Goal: Information Seeking & Learning: Understand process/instructions

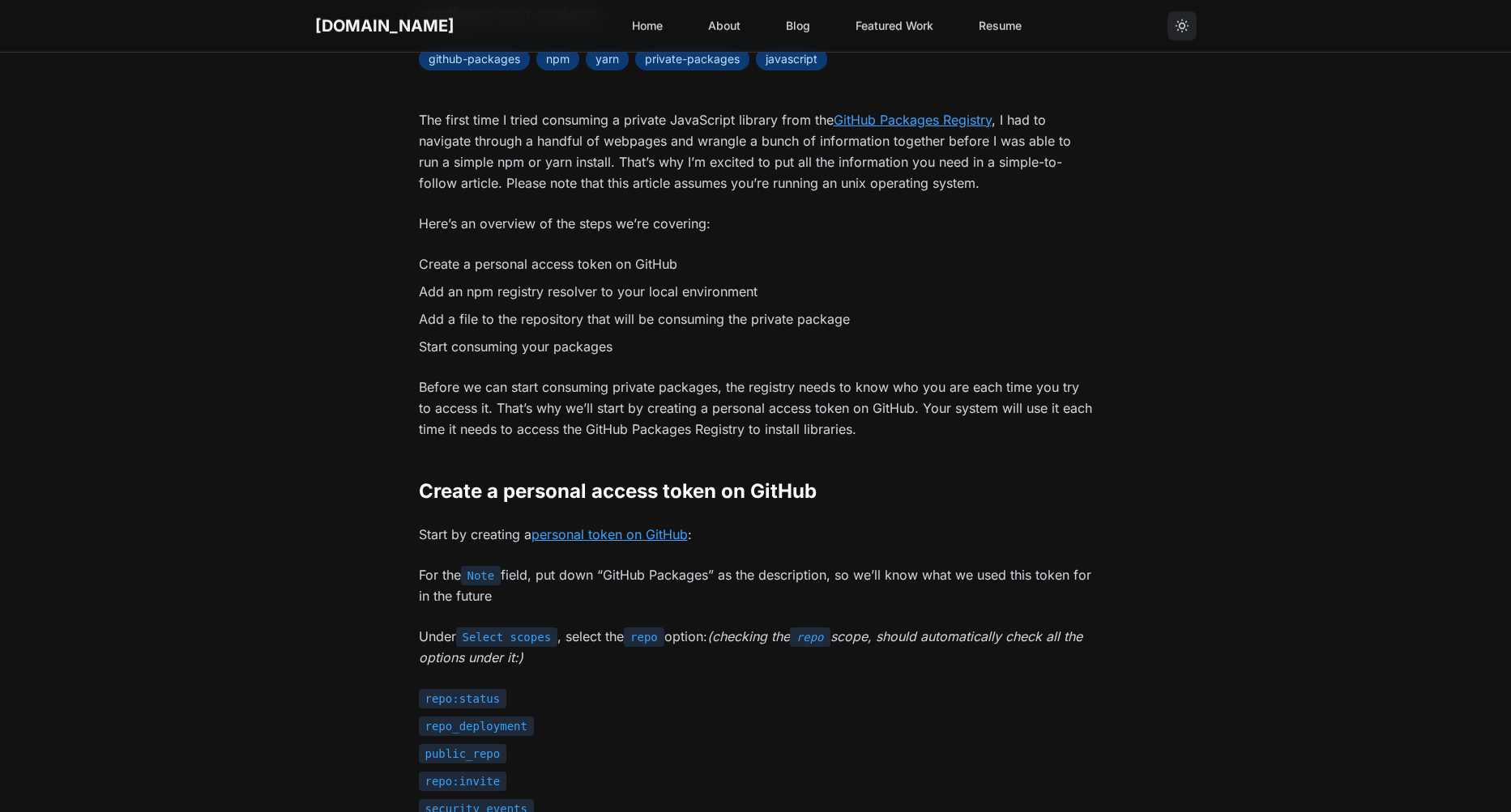
scroll to position [321, 0]
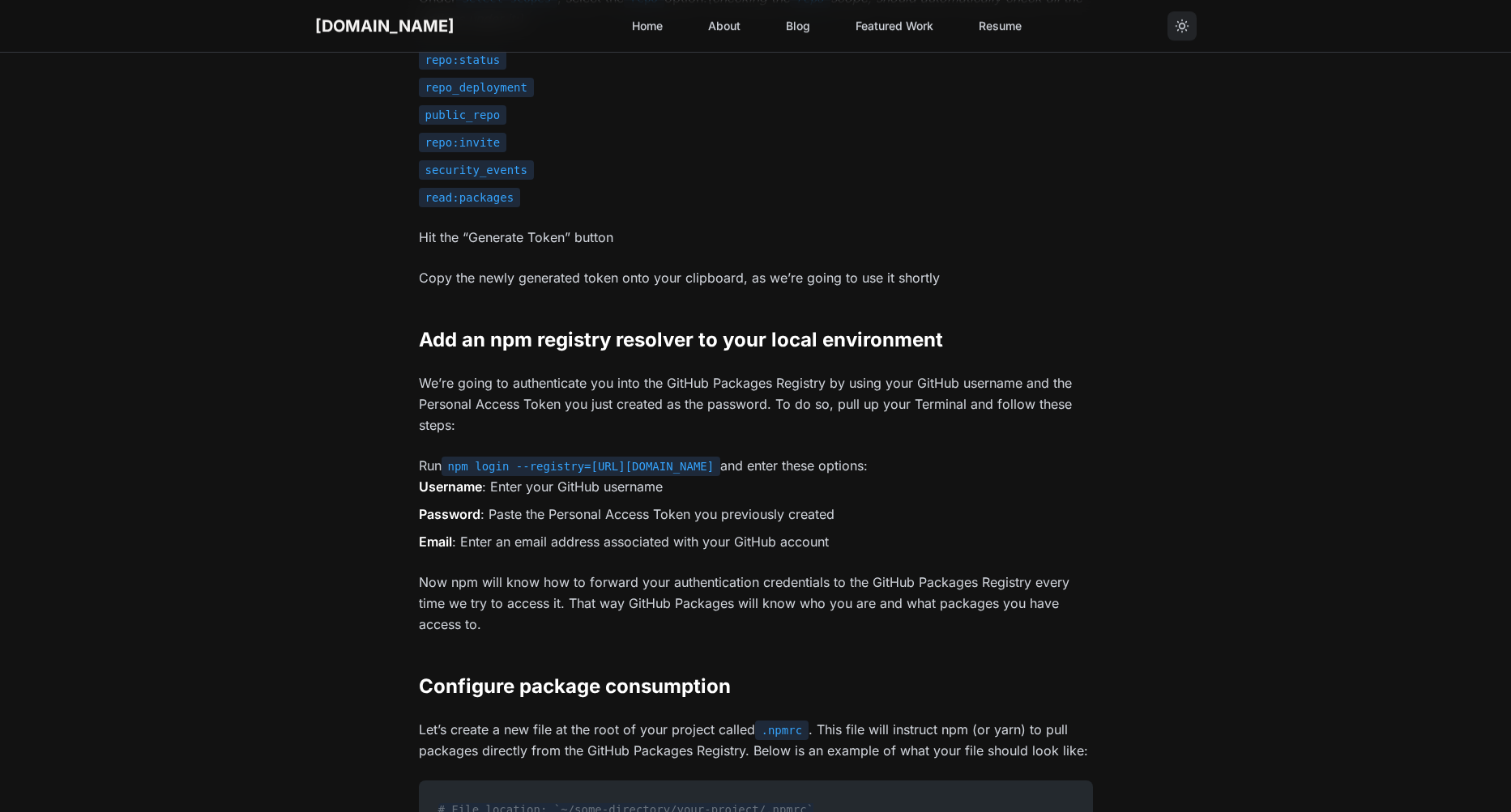
scroll to position [962, 0]
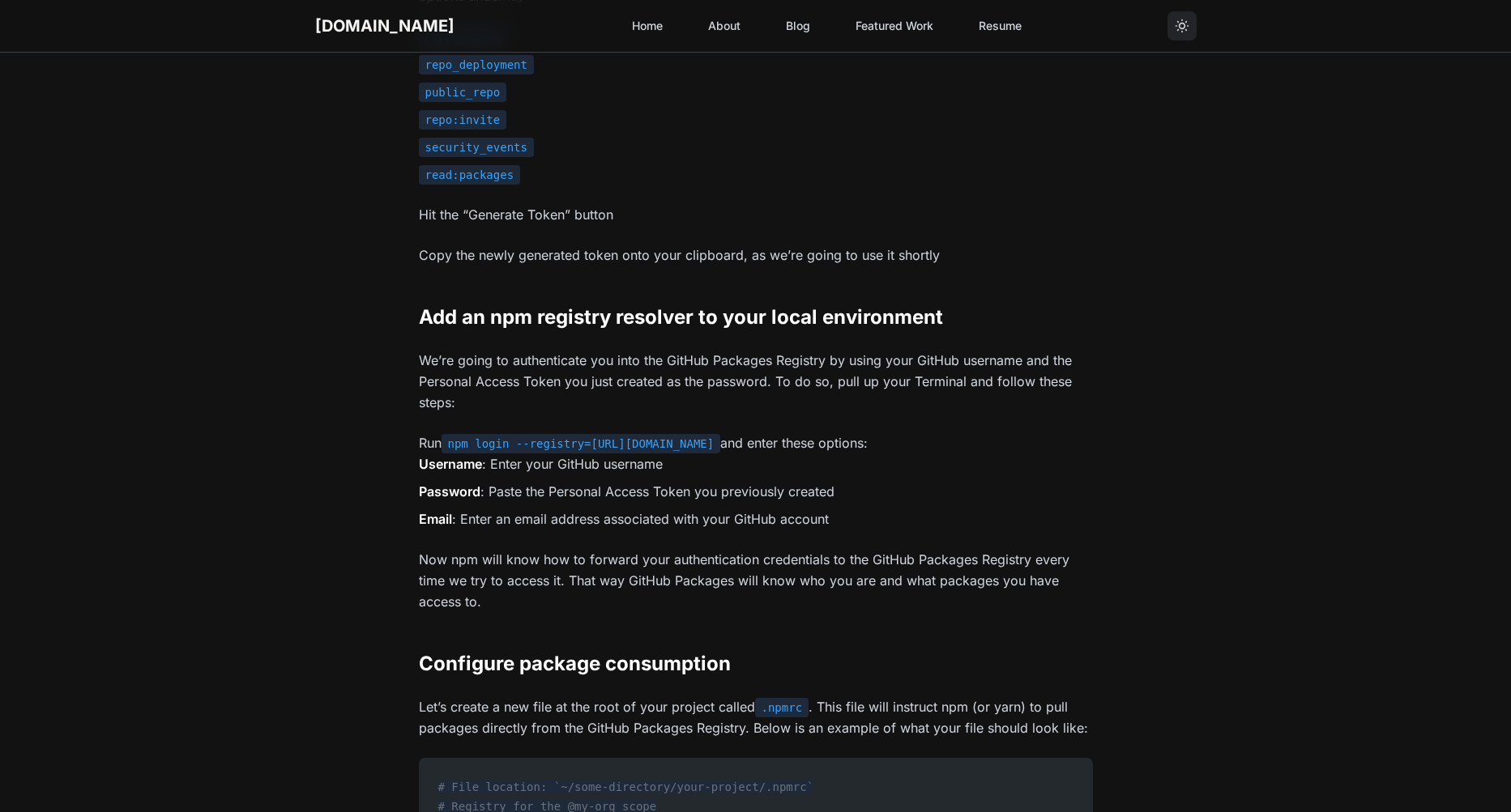
drag, startPoint x: 772, startPoint y: 445, endPoint x: 452, endPoint y: 448, distance: 320.0
click at [452, 448] on code "npm login --registry=[URL][DOMAIN_NAME]" at bounding box center [581, 444] width 280 height 19
copy code "npm login --registry=[URL][DOMAIN_NAME]"
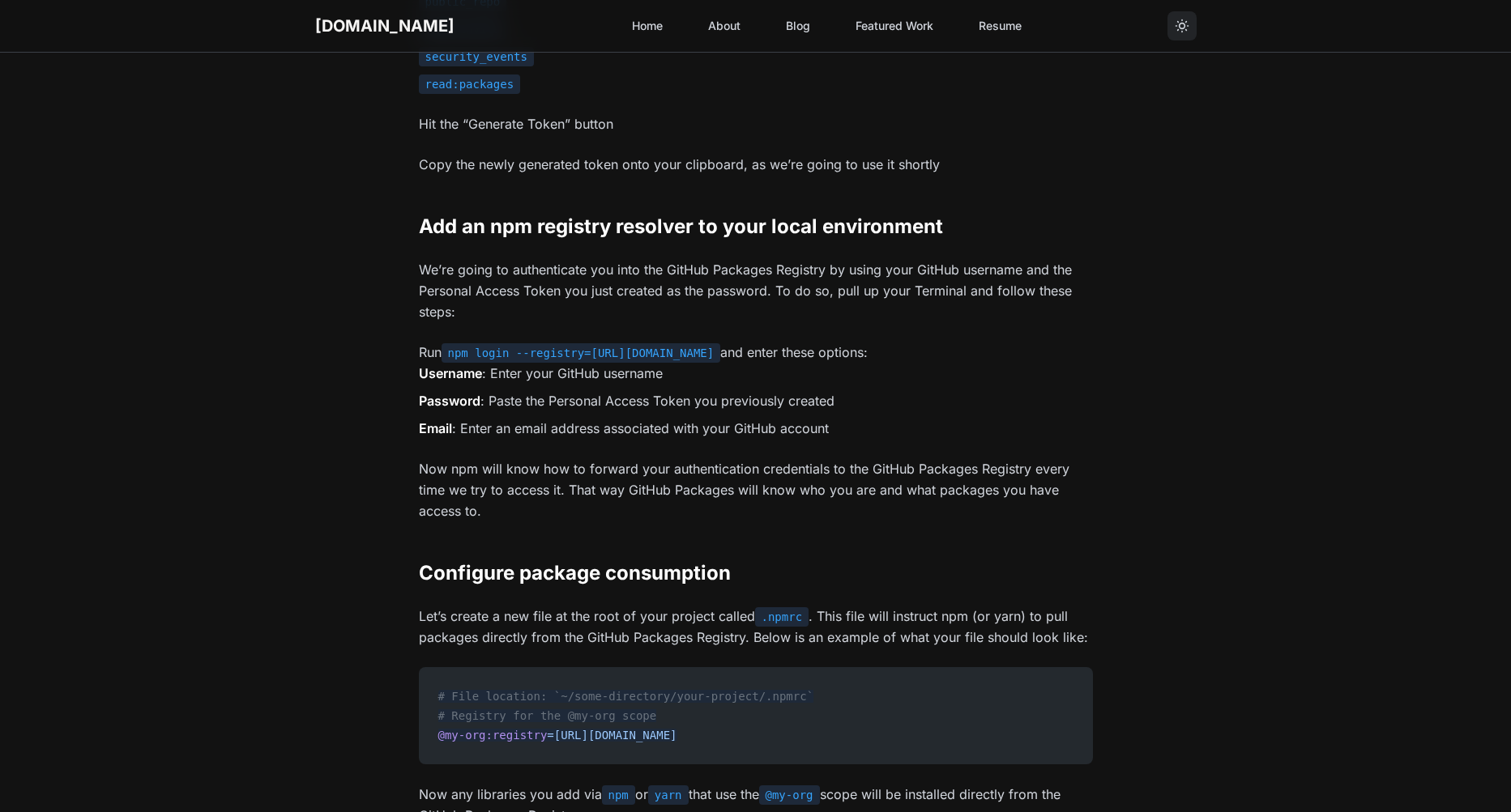
scroll to position [1070, 0]
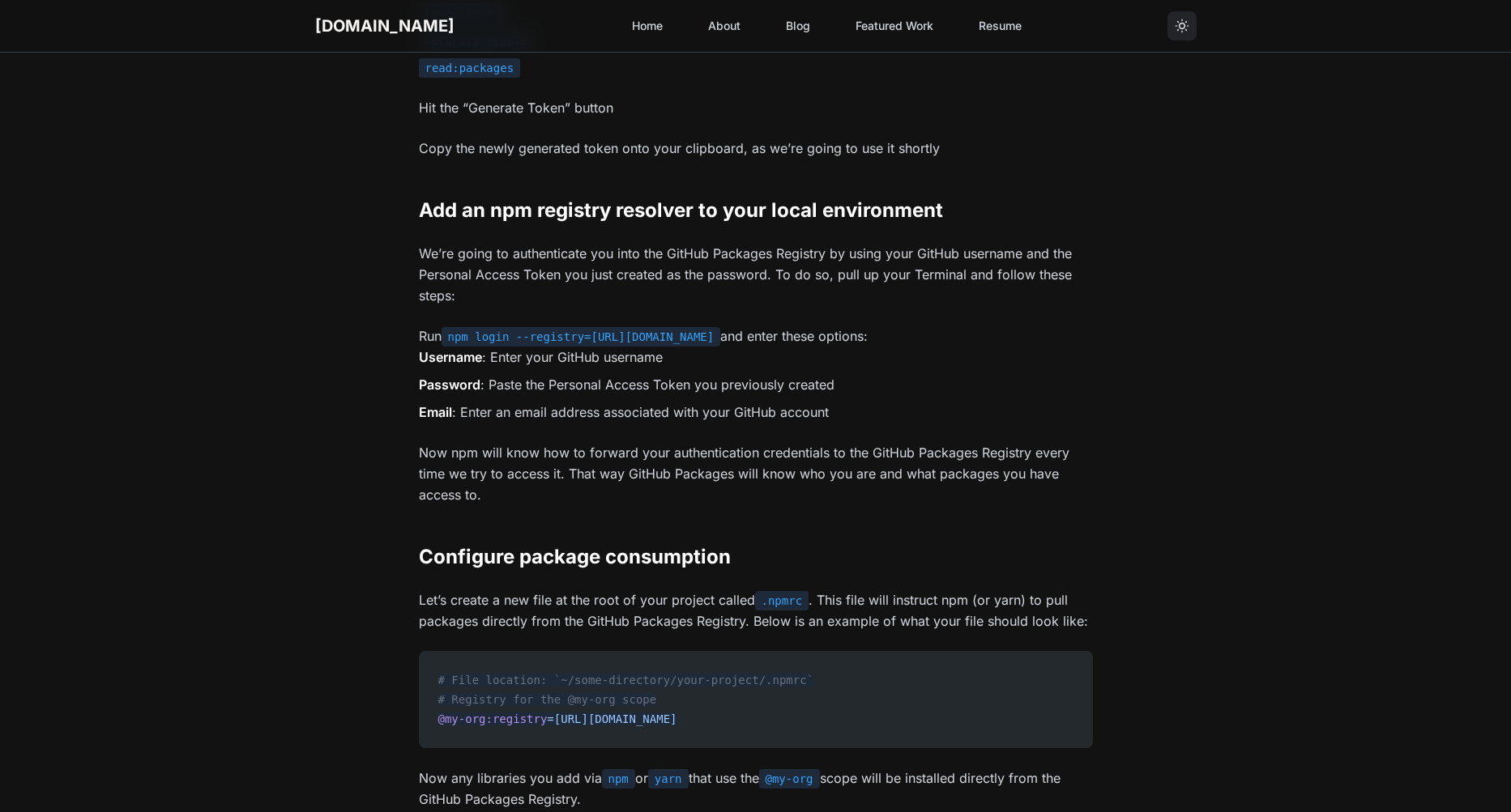
click at [1168, 489] on article "[DATE] • 6 min read • By [PERSON_NAME] Consume private libraries from GitHub Pa…" at bounding box center [756, 635] width 1511 height 3304
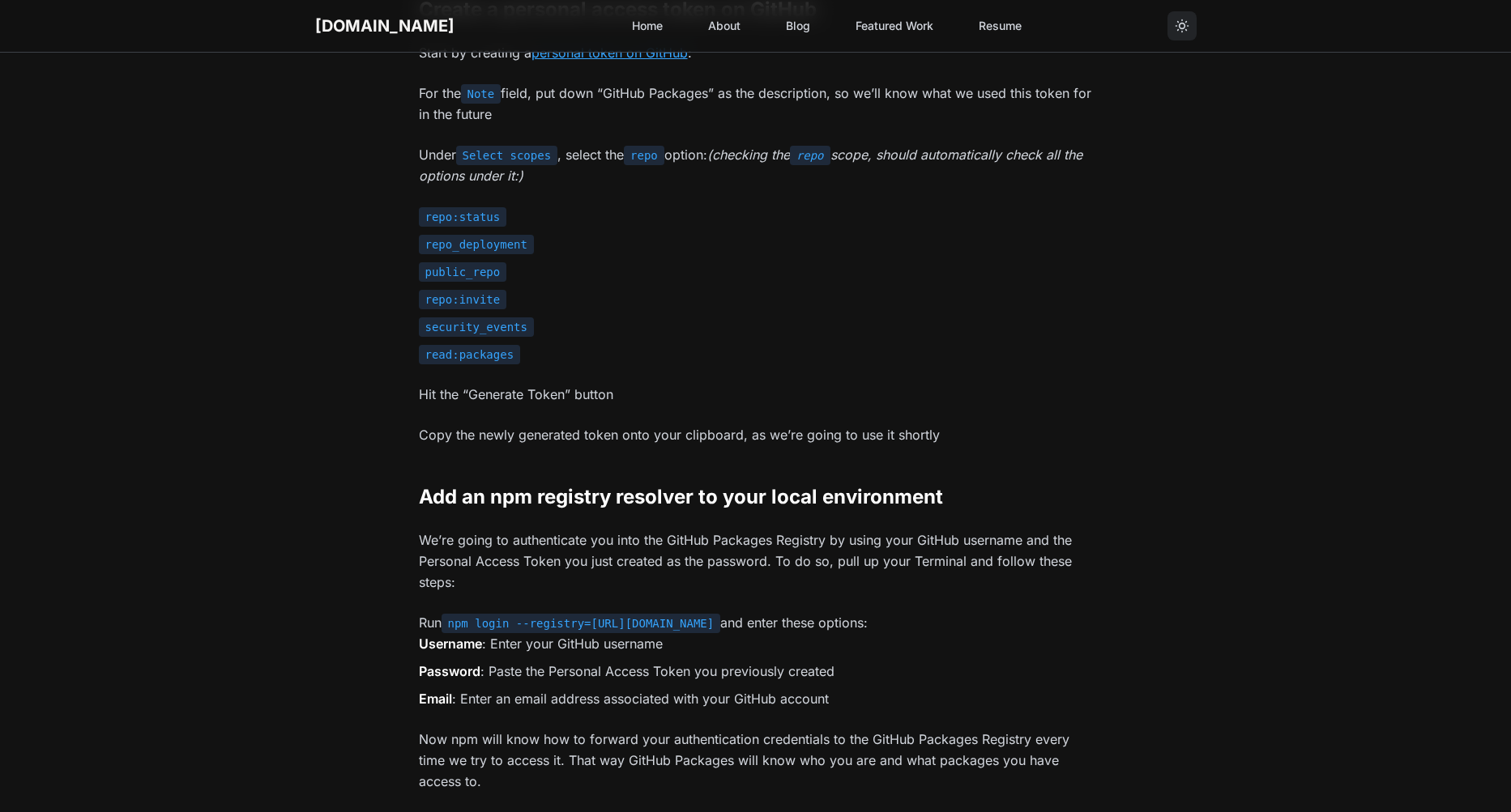
scroll to position [748, 0]
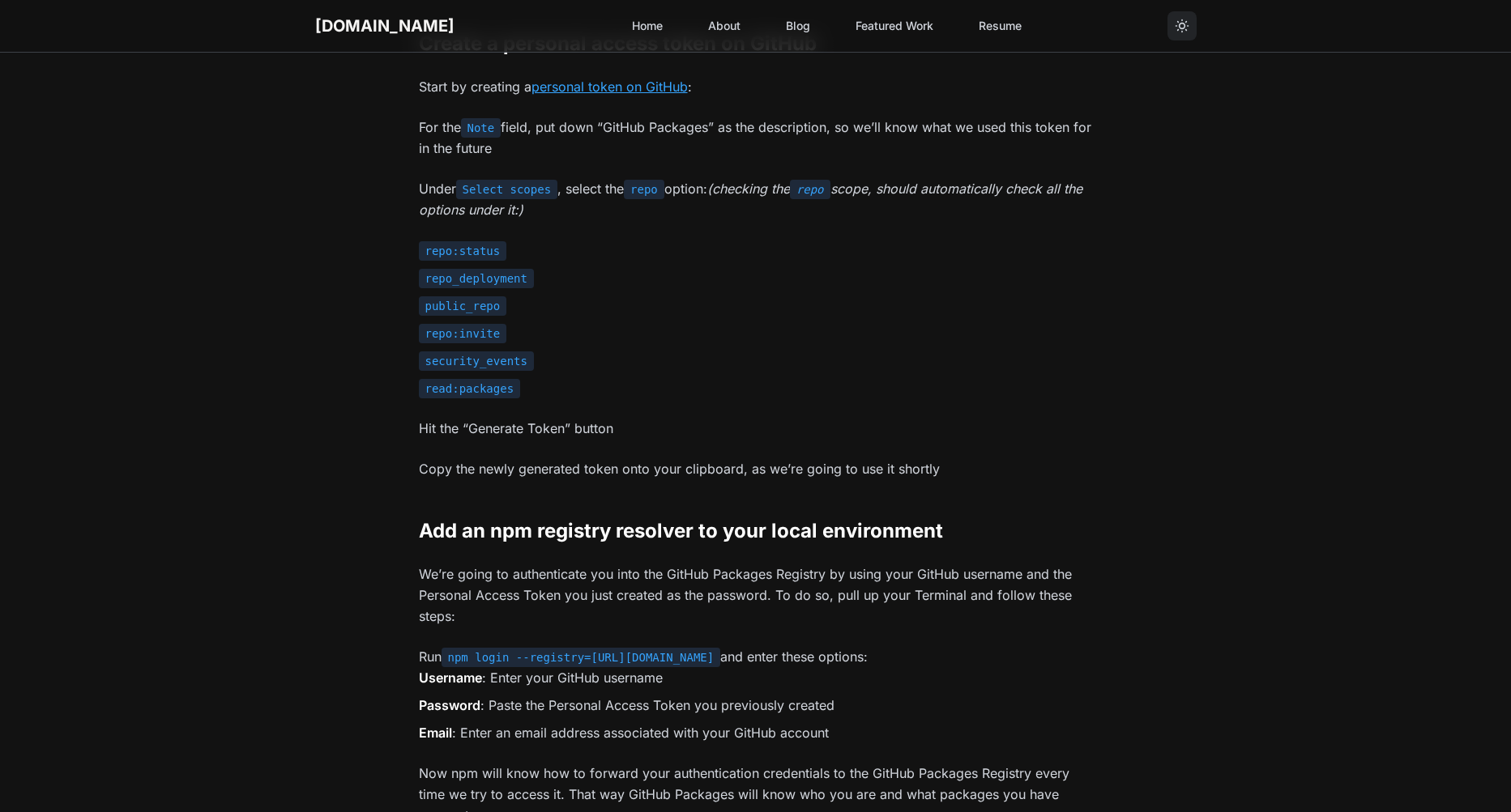
drag, startPoint x: 597, startPoint y: 657, endPoint x: 770, endPoint y: 665, distance: 173.2
click at [721, 665] on code "npm login --registry=[URL][DOMAIN_NAME]" at bounding box center [581, 658] width 280 height 19
copy code "[URL][DOMAIN_NAME]"
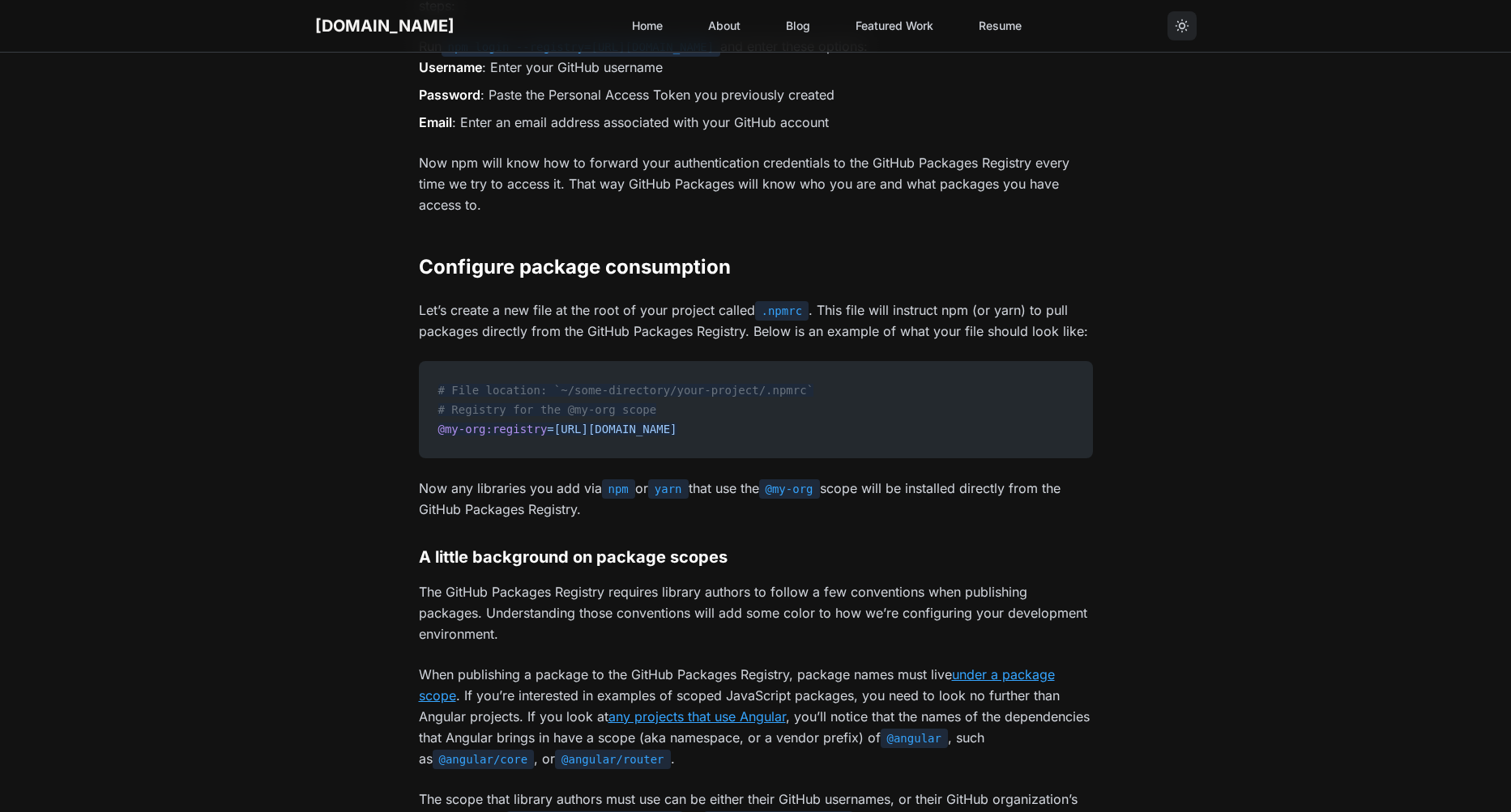
scroll to position [1390, 0]
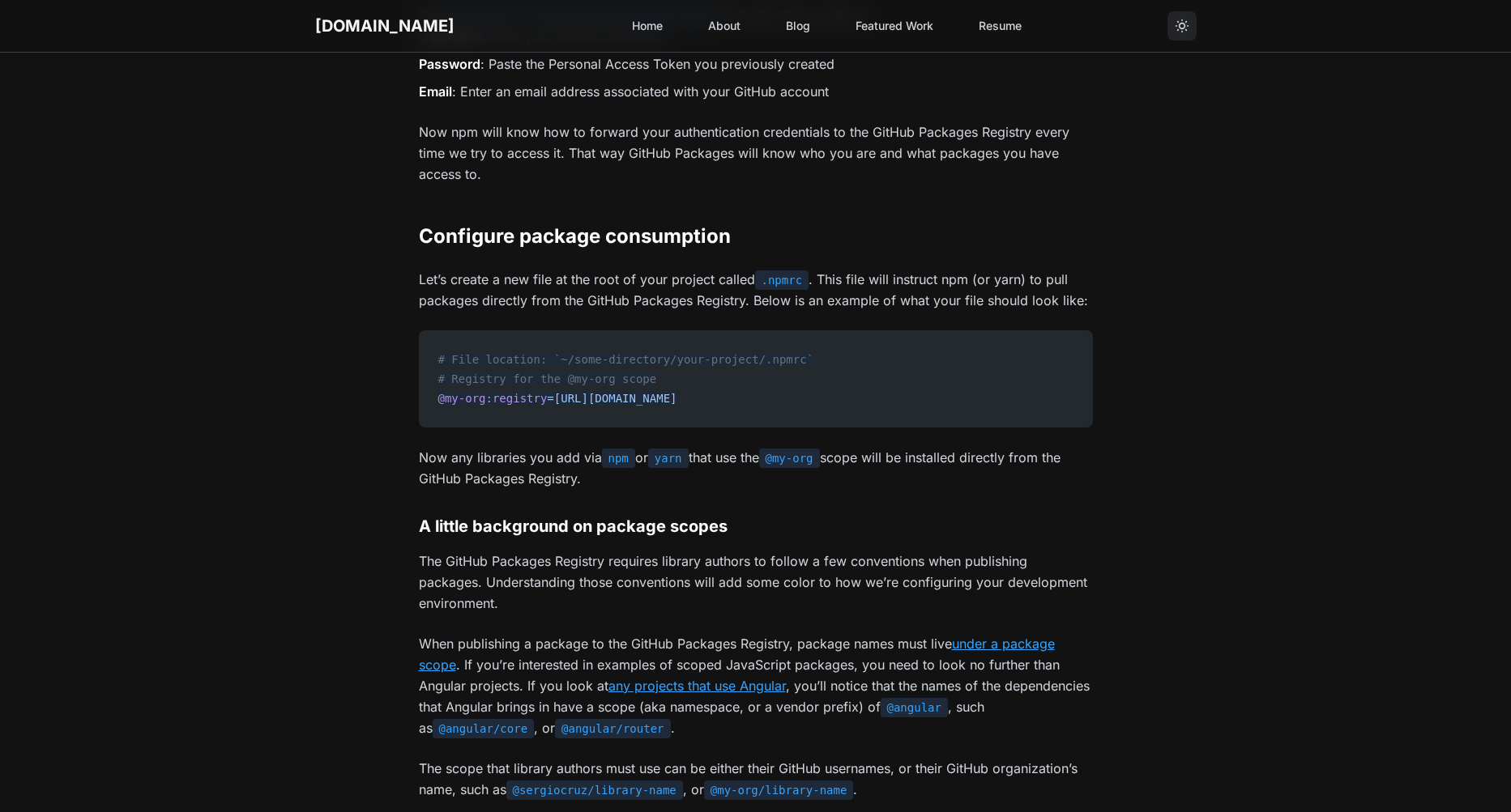
drag, startPoint x: 446, startPoint y: 397, endPoint x: 748, endPoint y: 399, distance: 302.0
click at [748, 399] on pre "# File location: `~/some-directory/your-project/.npmrc` # Registry for the @my-…" at bounding box center [756, 378] width 674 height 97
click at [748, 397] on pre "# File location: `~/some-directory/your-project/.npmrc` # Registry for the @my-…" at bounding box center [756, 378] width 674 height 97
